Goal: Task Accomplishment & Management: Complete application form

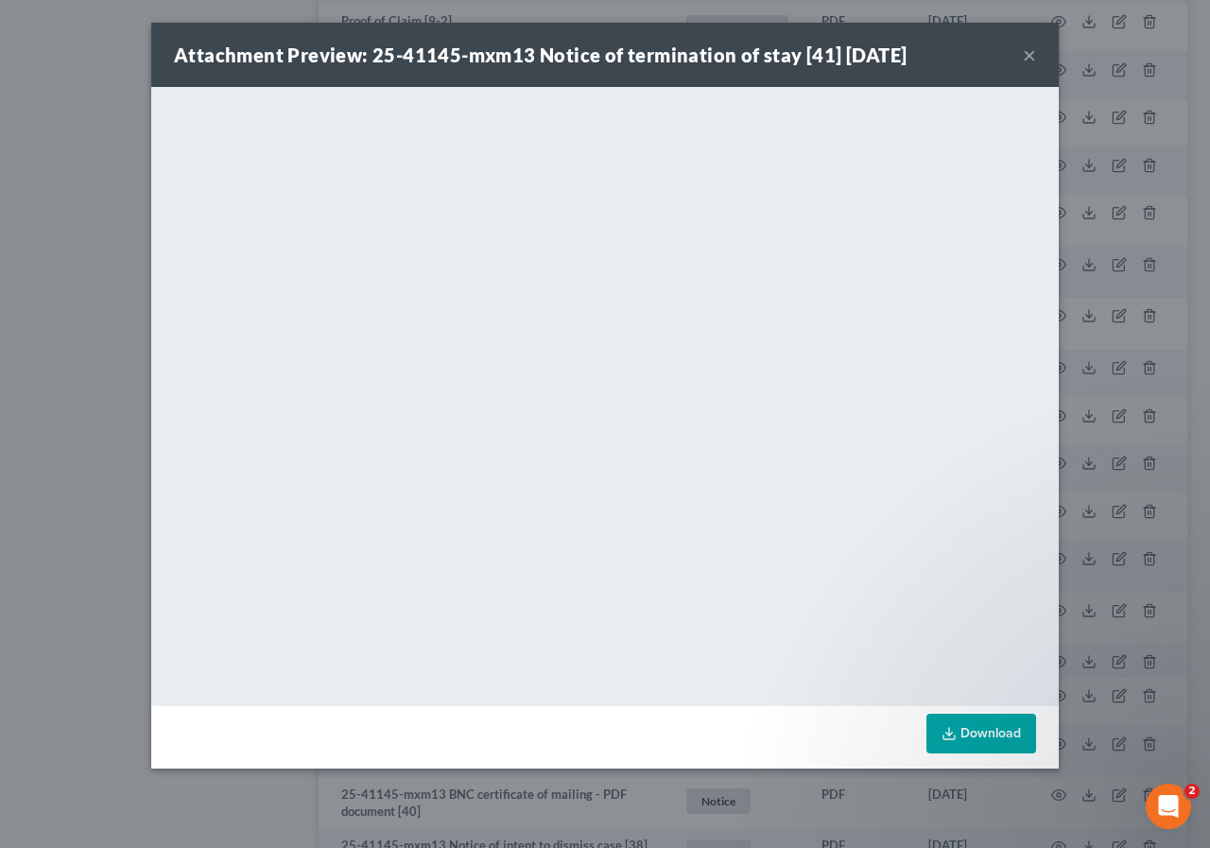
click at [1029, 52] on button "×" at bounding box center [1029, 54] width 13 height 23
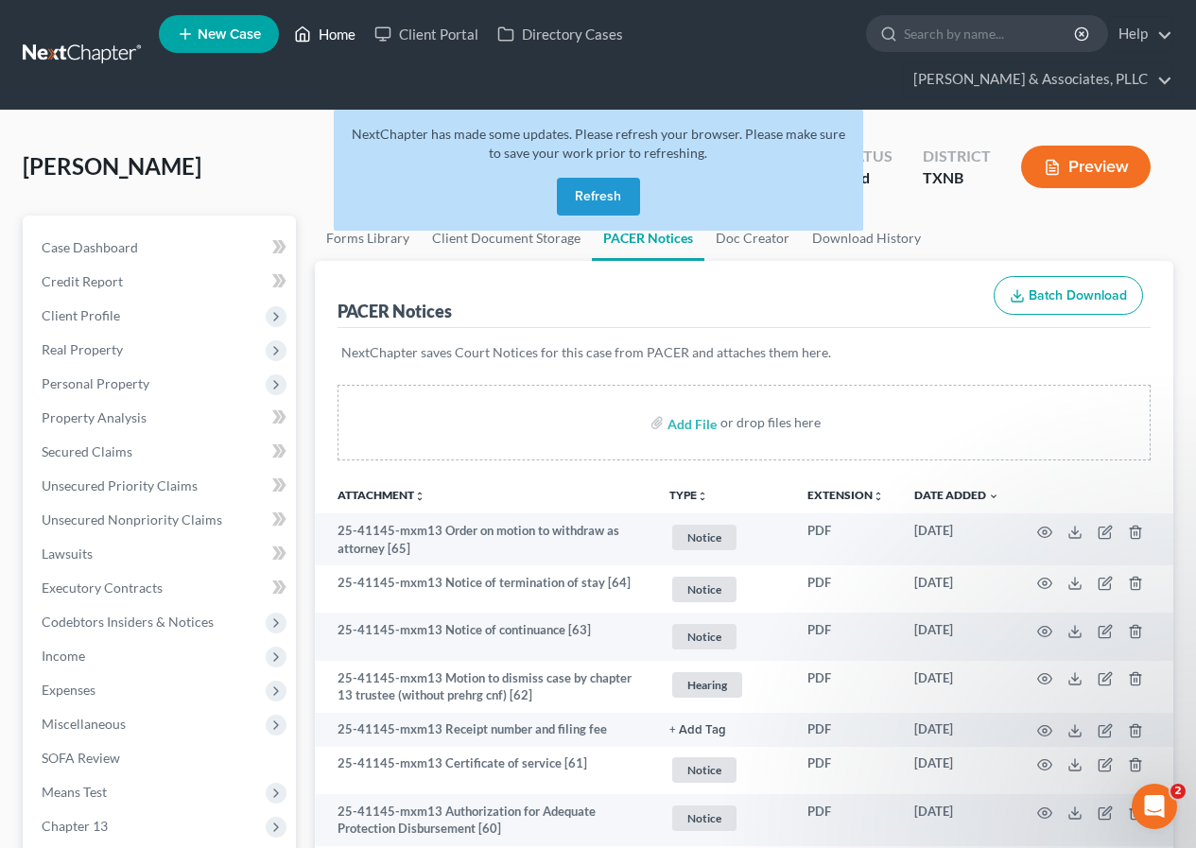
click at [335, 34] on link "Home" at bounding box center [325, 34] width 80 height 34
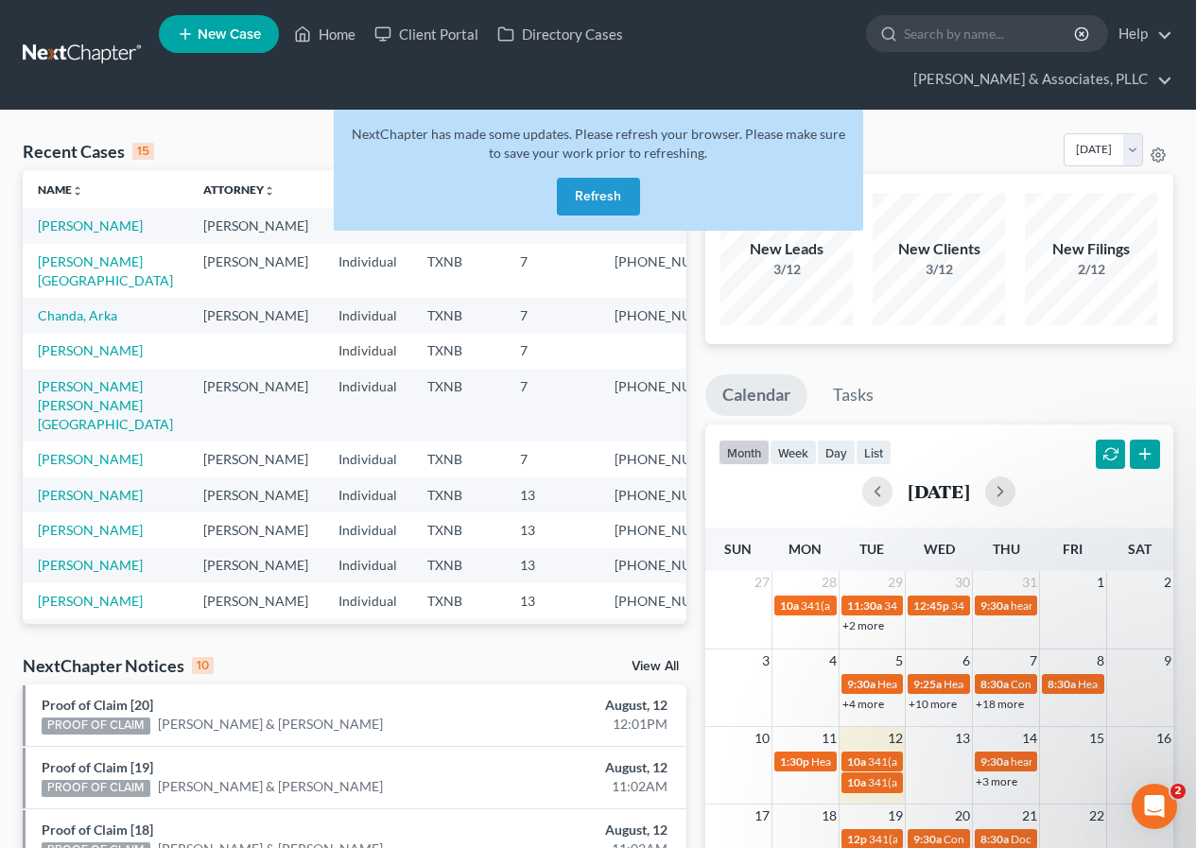
click at [582, 198] on button "Refresh" at bounding box center [598, 197] width 83 height 38
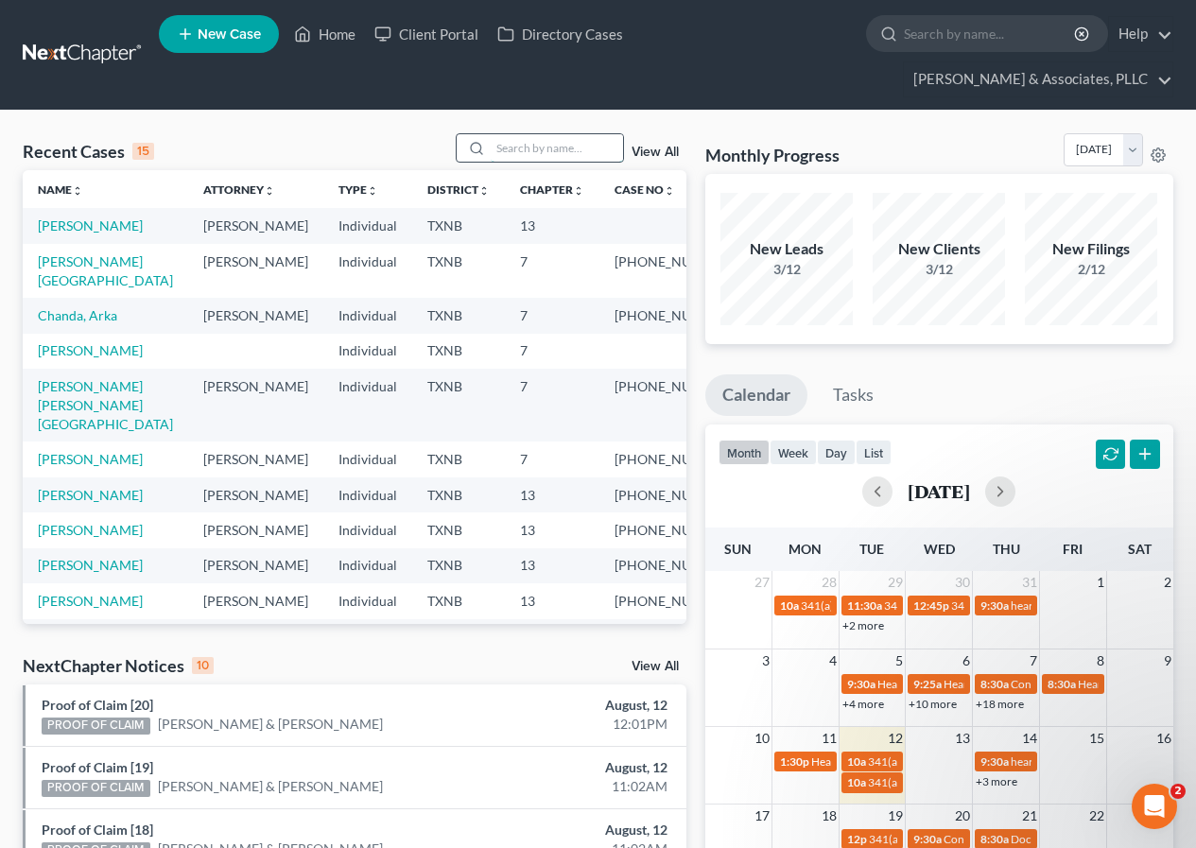
click at [517, 150] on input "search" at bounding box center [557, 147] width 132 height 27
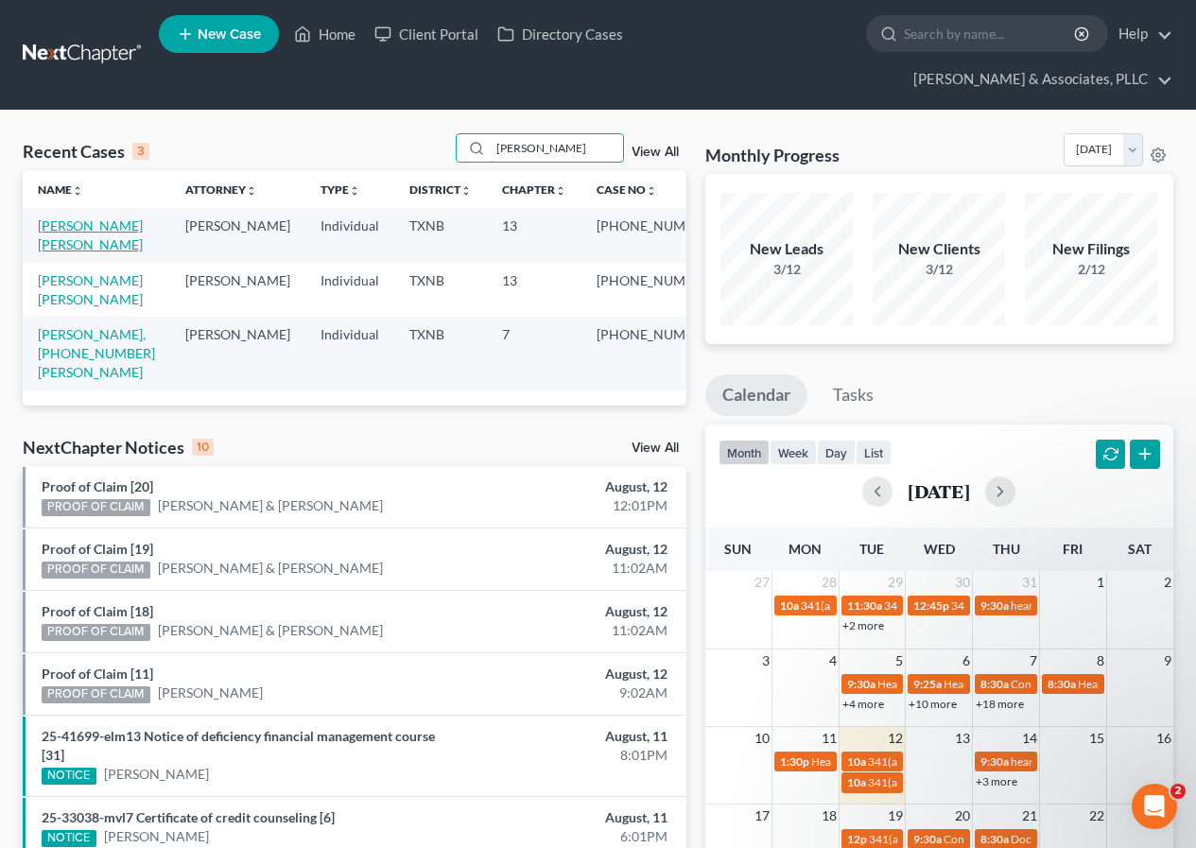
type input "katie"
click at [78, 226] on link "Alvarez Gomez, Katie" at bounding box center [90, 234] width 105 height 35
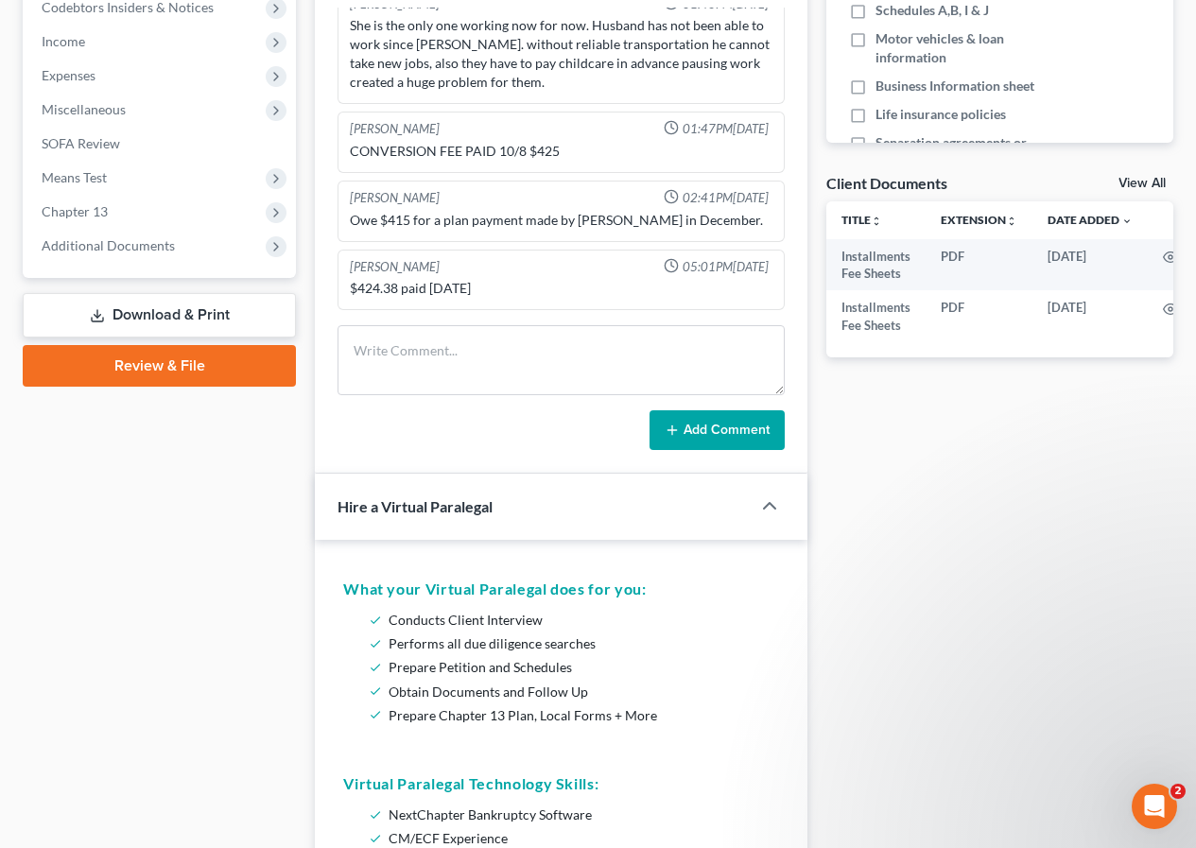
scroll to position [662, 0]
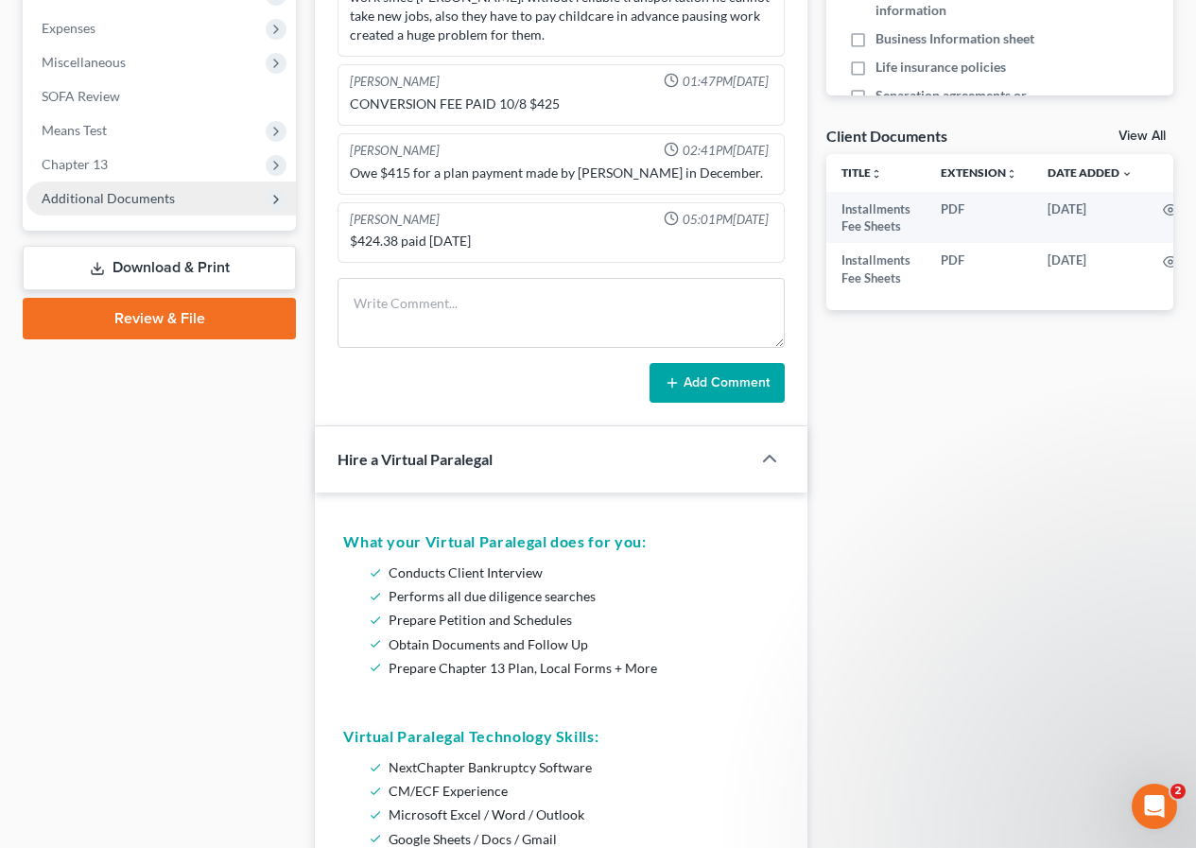
click at [128, 197] on span "Additional Documents" at bounding box center [108, 198] width 133 height 16
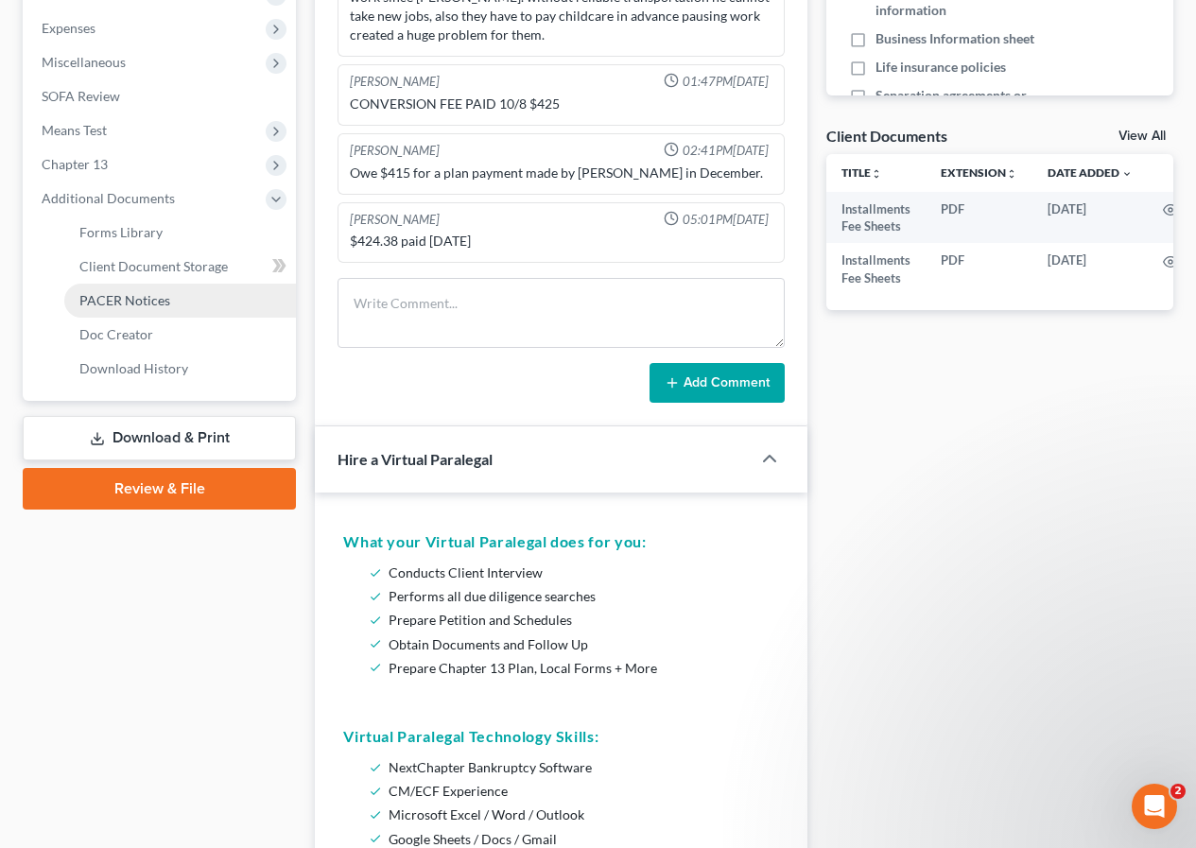
click at [153, 303] on span "PACER Notices" at bounding box center [124, 300] width 91 height 16
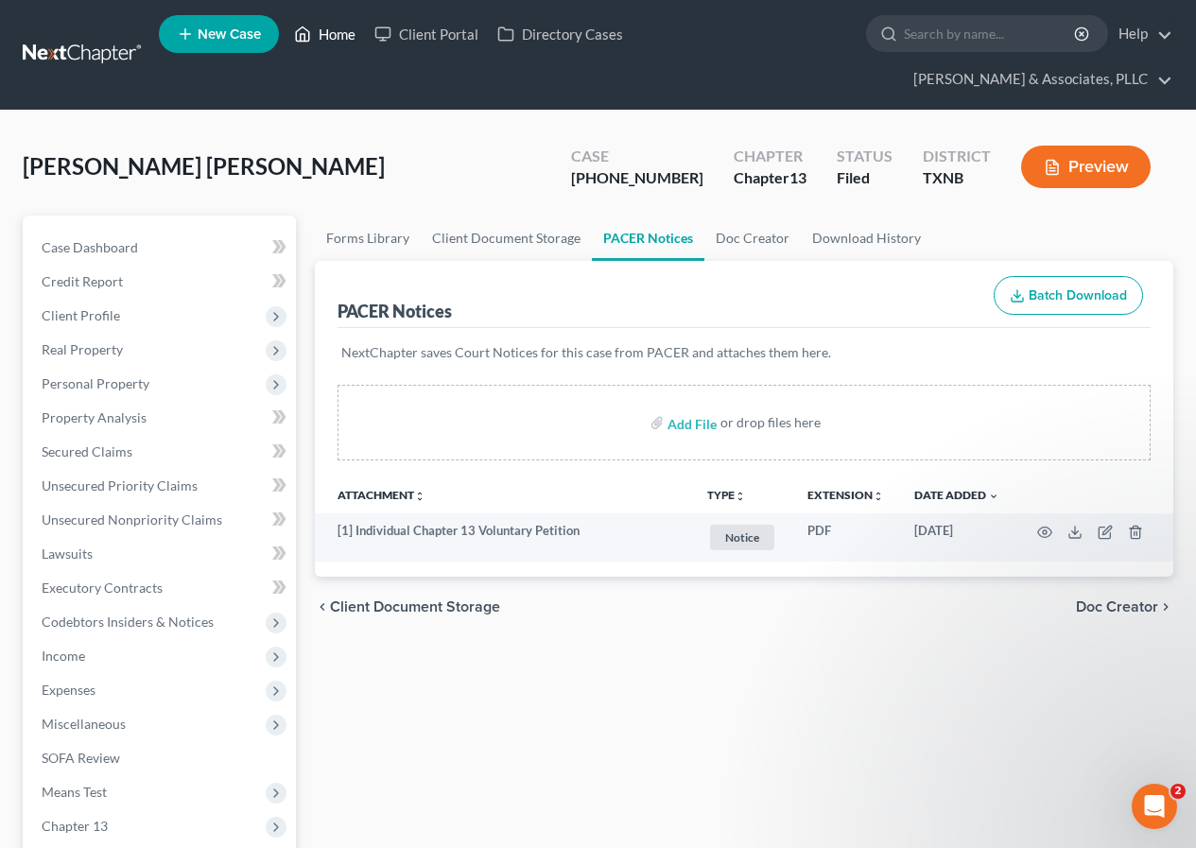
click at [335, 37] on link "Home" at bounding box center [325, 34] width 80 height 34
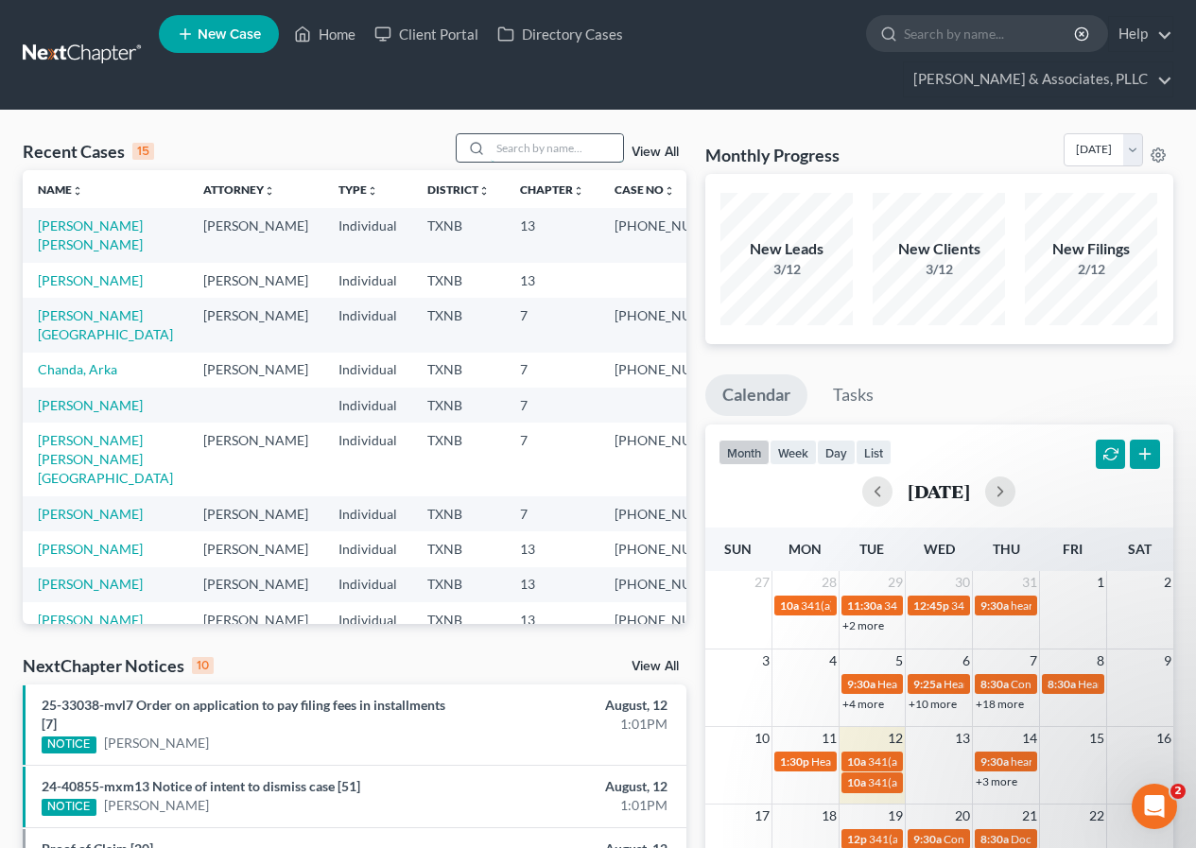
click at [524, 147] on input "search" at bounding box center [557, 147] width 132 height 27
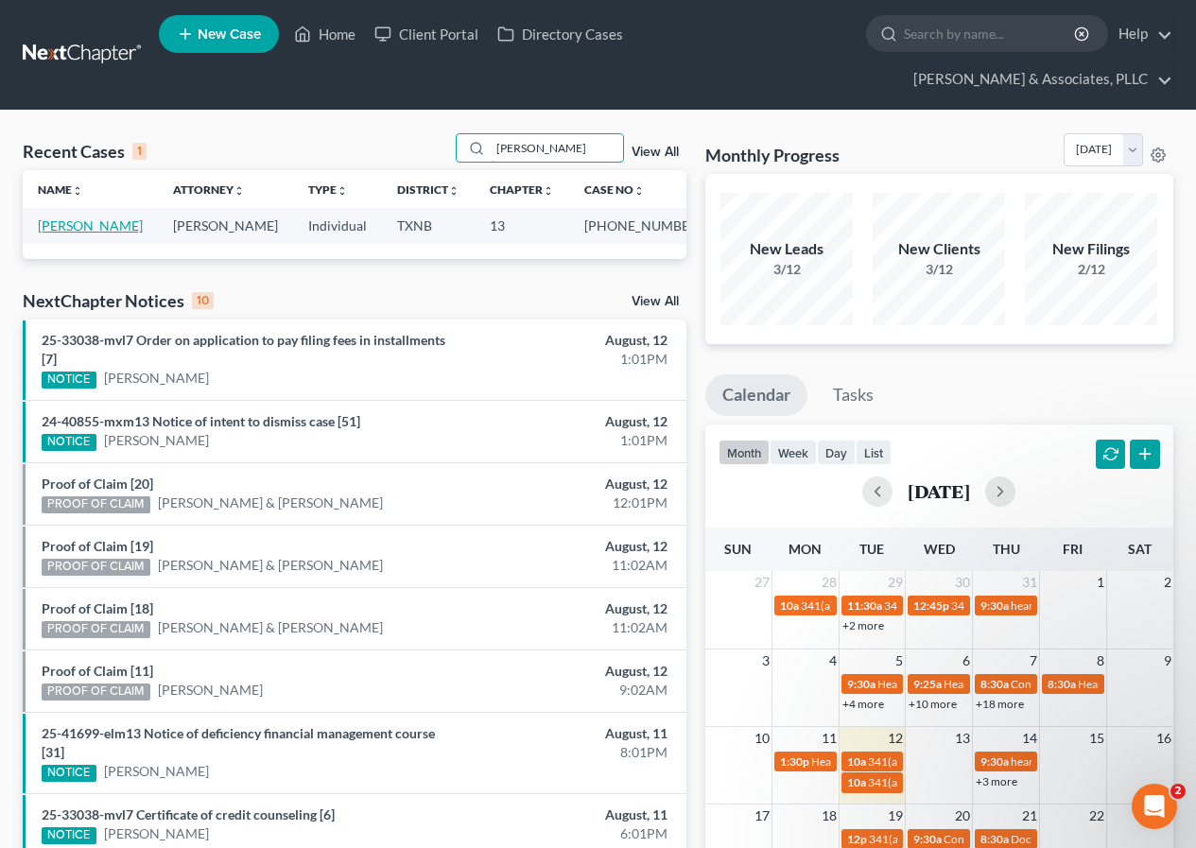
type input "douglas"
click at [79, 226] on link "[PERSON_NAME]" at bounding box center [90, 225] width 105 height 16
select select "2"
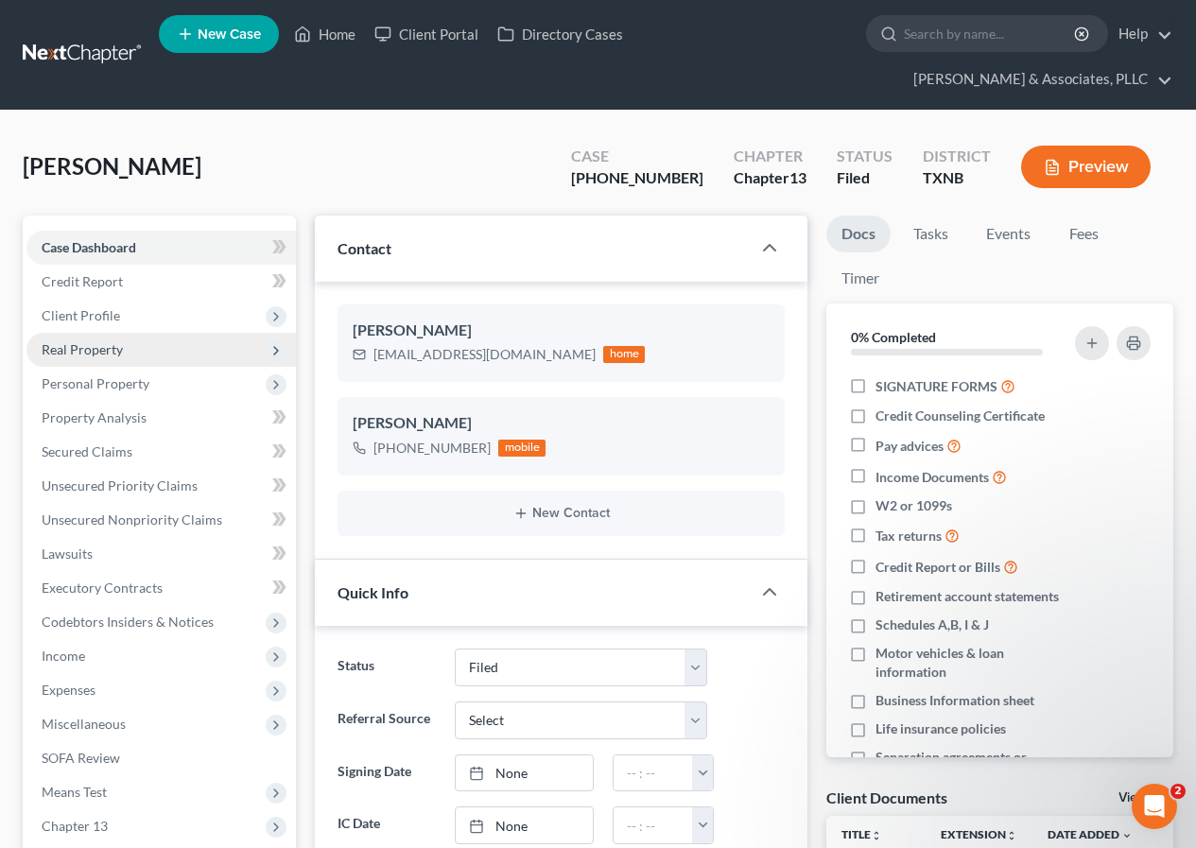
scroll to position [273, 0]
click at [115, 317] on span "Client Profile" at bounding box center [81, 315] width 78 height 16
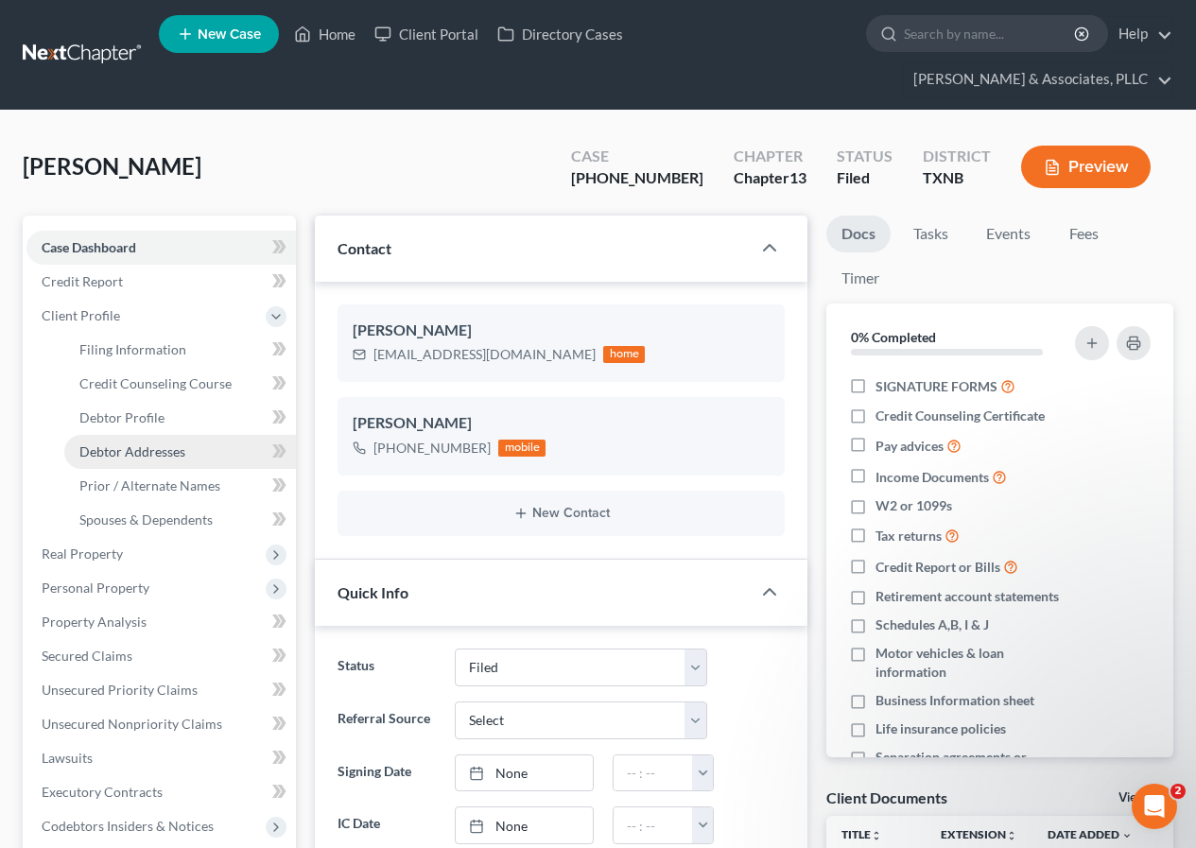
click at [185, 453] on link "Debtor Addresses" at bounding box center [180, 452] width 232 height 34
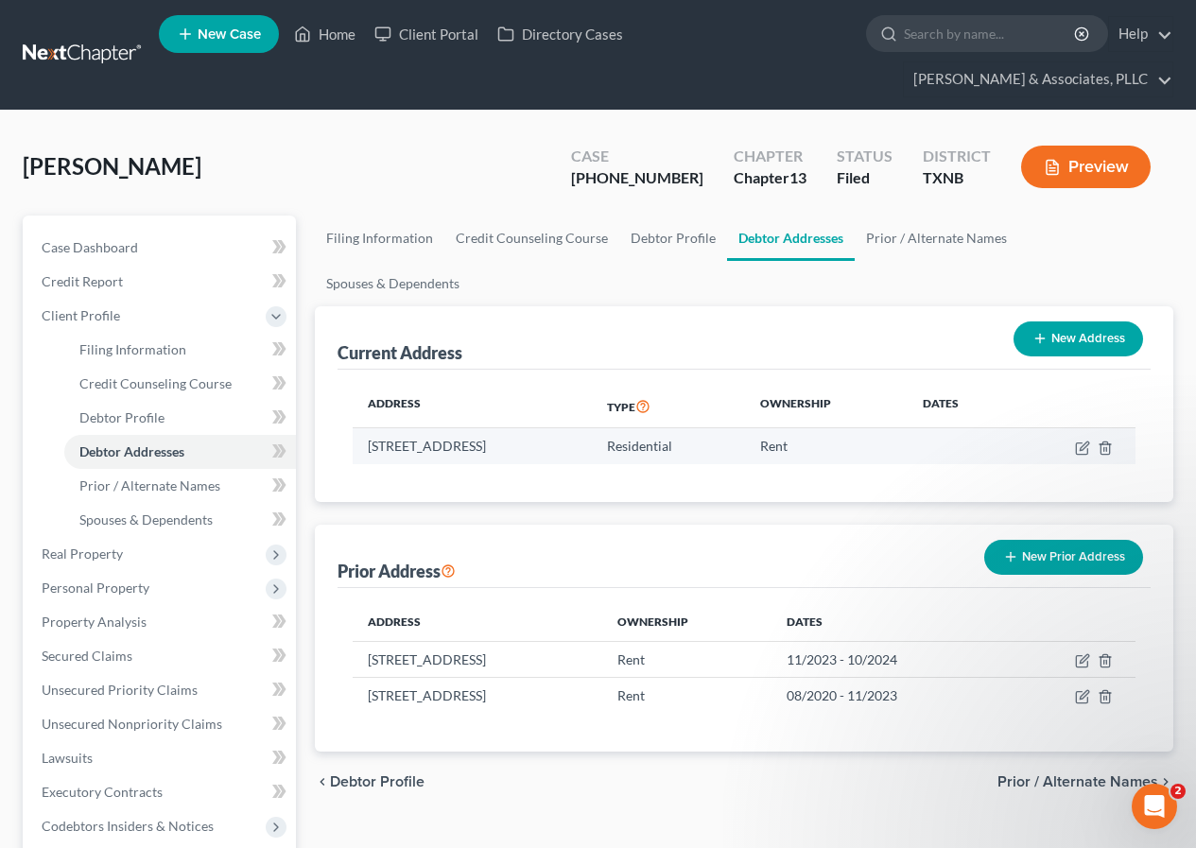
drag, startPoint x: 370, startPoint y: 400, endPoint x: 652, endPoint y: 389, distance: 282.9
click at [591, 428] on td "506 Ammonite Court, Arlington, TX 76002" at bounding box center [472, 446] width 238 height 36
copy td "506 Ammonite Court, Arlington, TX 76002"
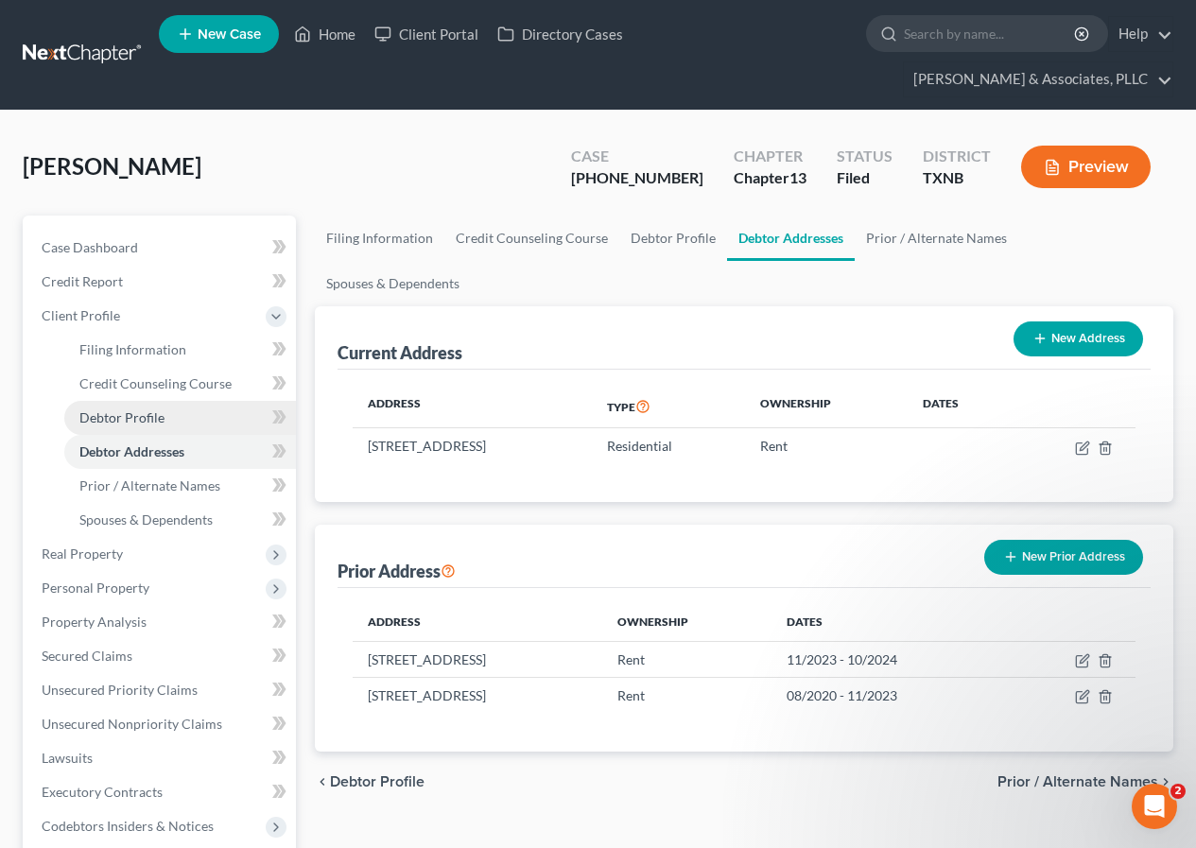
click at [112, 419] on span "Debtor Profile" at bounding box center [121, 417] width 85 height 16
select select "0"
select select "3"
